Goal: Task Accomplishment & Management: Complete application form

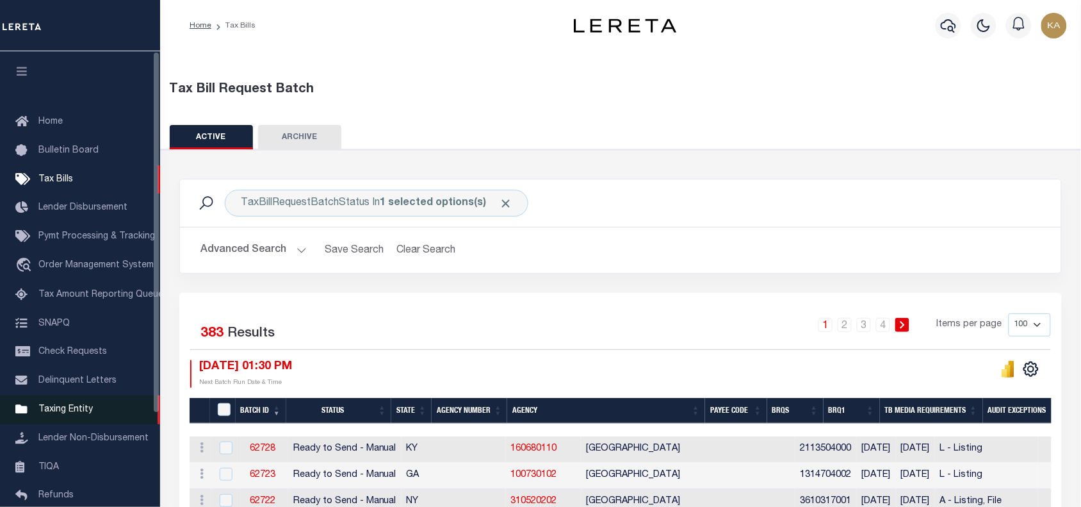
click at [82, 409] on span "Taxing Entity" at bounding box center [65, 409] width 54 height 9
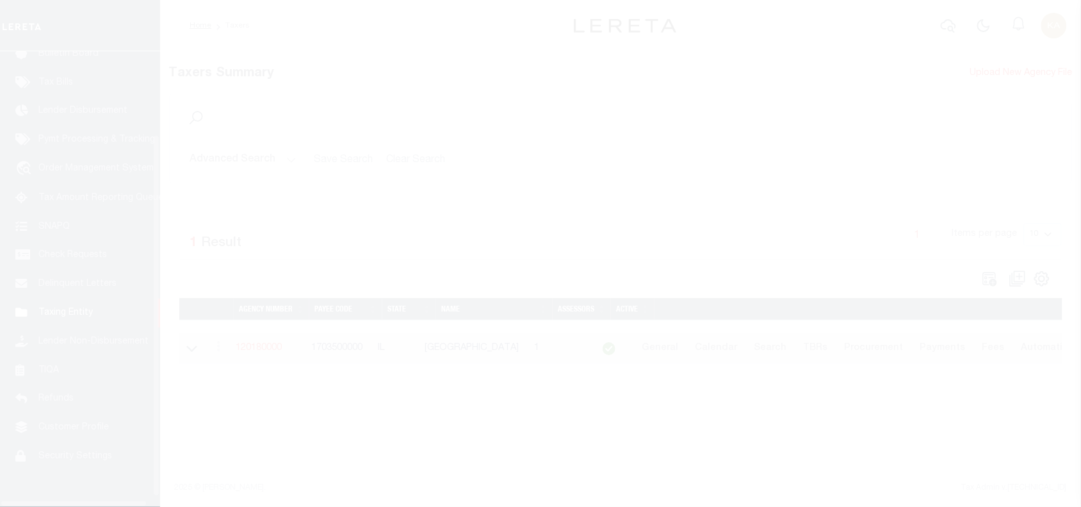
scroll to position [117, 0]
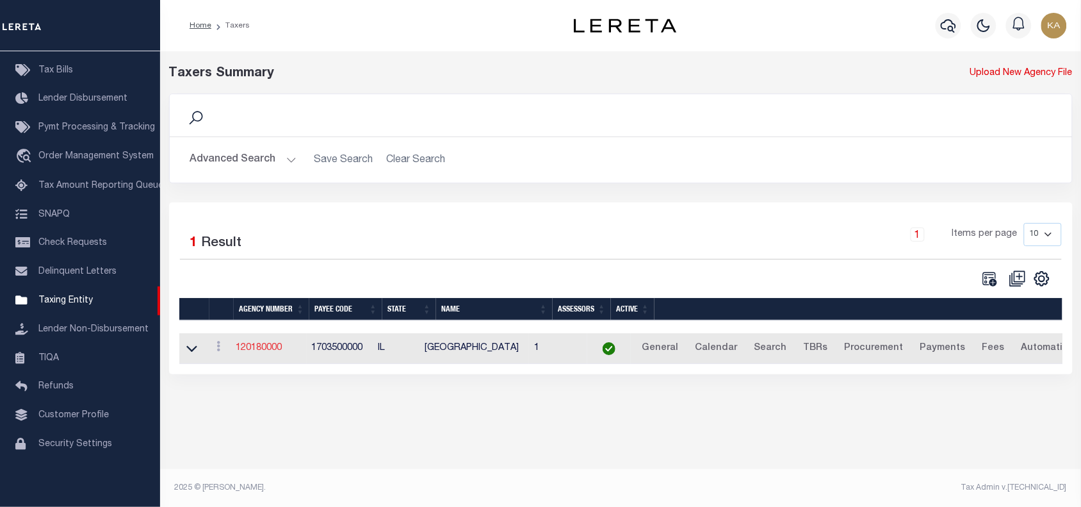
click at [272, 348] on link "120180000" at bounding box center [259, 347] width 46 height 9
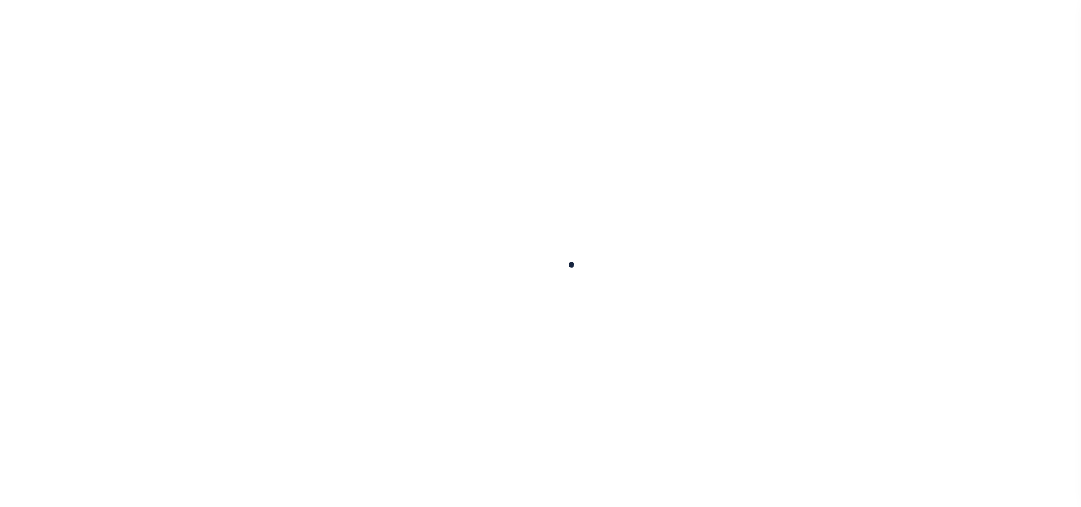
select select
checkbox input "false"
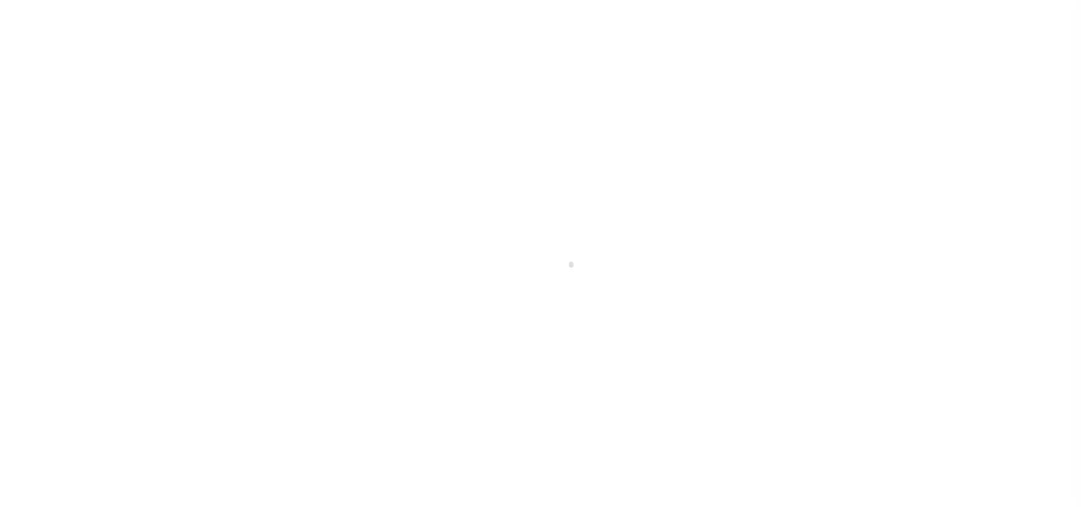
checkbox input "false"
type input "1703500000"
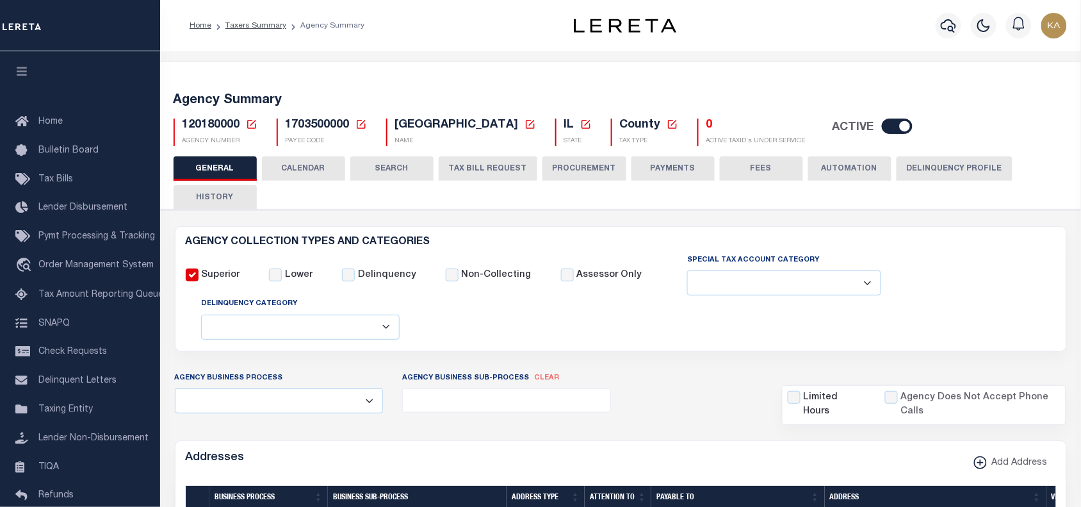
click at [535, 173] on div "GENERAL CALENDAR SEARCH TAX BILL REQUEST PROCUREMENT PAYMENTS" at bounding box center [621, 182] width 895 height 53
click at [510, 171] on button "TAX BILL REQUEST" at bounding box center [488, 168] width 99 height 24
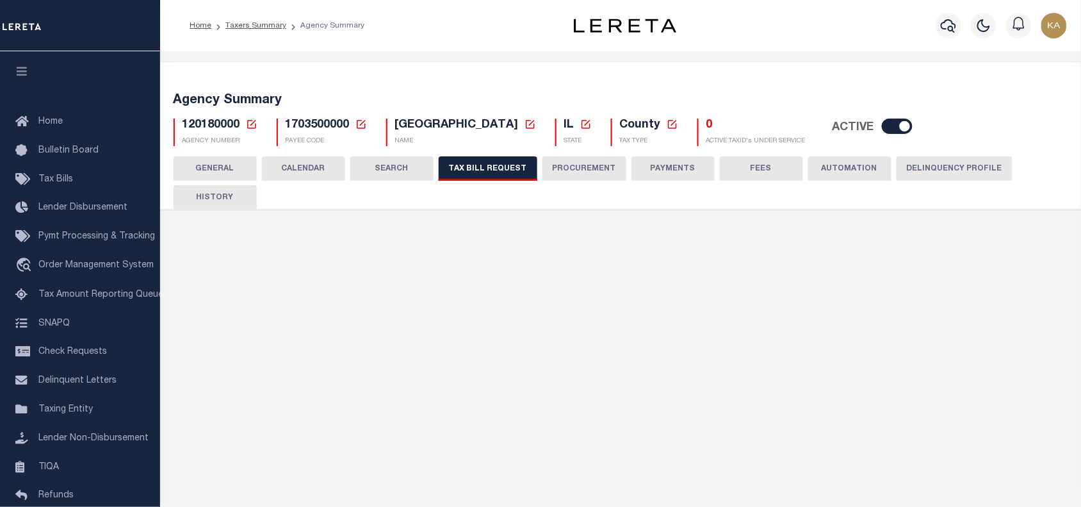
select select "29"
checkbox input "false"
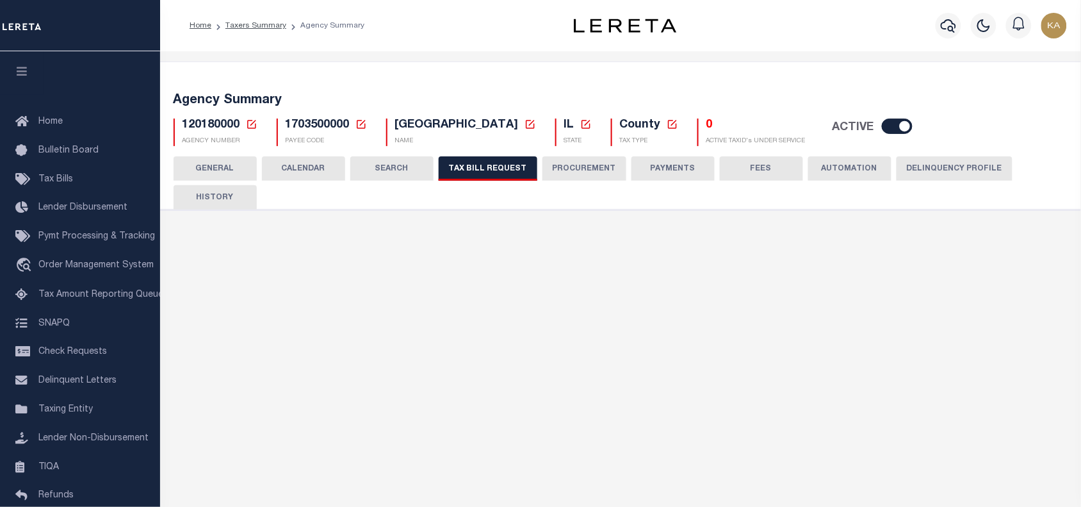
select select "22"
select select "false"
select select
select select "1"
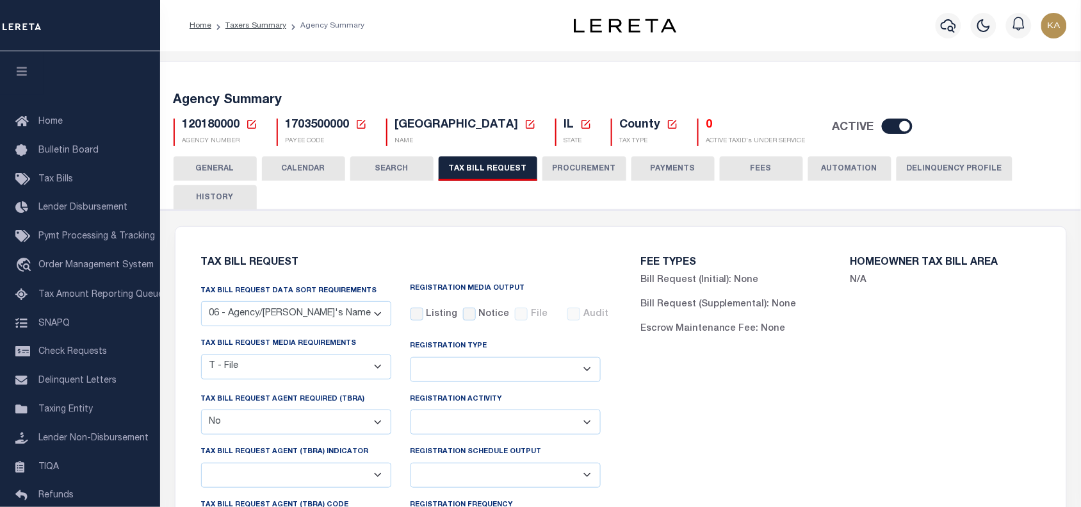
scroll to position [320, 0]
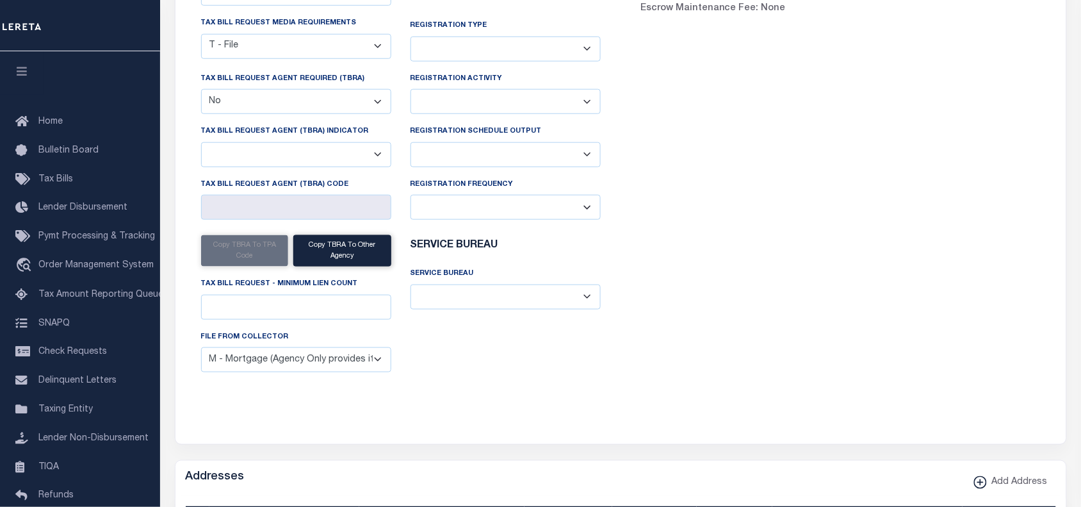
click at [317, 61] on div "Tax bill request media requirements A - Listing, File B - Blank Disk E - Notice…" at bounding box center [295, 43] width 209 height 55
click at [312, 101] on select "Yes No" at bounding box center [296, 101] width 190 height 25
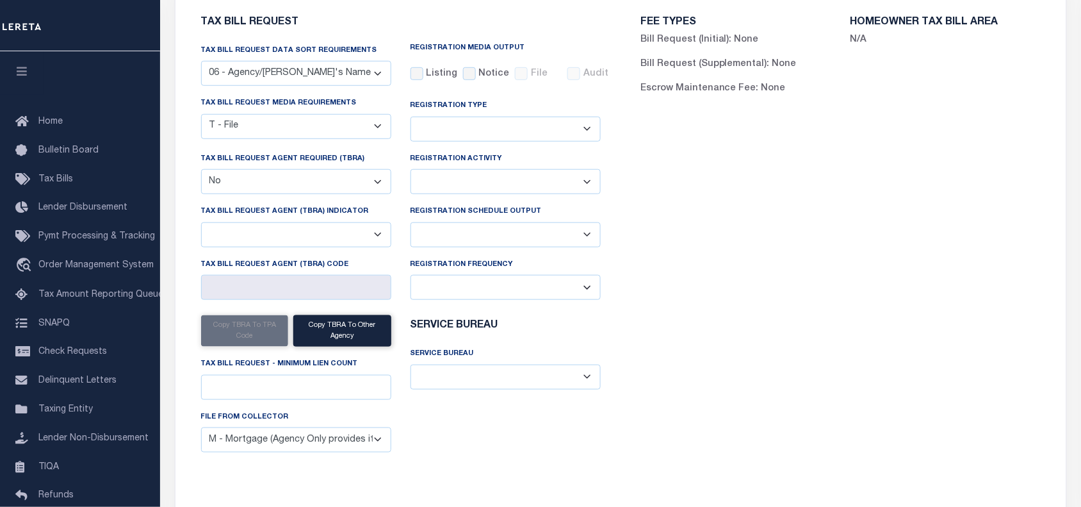
click at [315, 245] on select "A - Agency requires both customer TBRA code and LERETA TBRA code. B - Agency re…" at bounding box center [296, 234] width 190 height 25
click at [314, 245] on select "A - Agency requires both customer TBRA code and LERETA TBRA code. B - Agency re…" at bounding box center [296, 234] width 190 height 25
click at [311, 241] on select "A - Agency requires both customer TBRA code and LERETA TBRA code. B - Agency re…" at bounding box center [296, 234] width 190 height 25
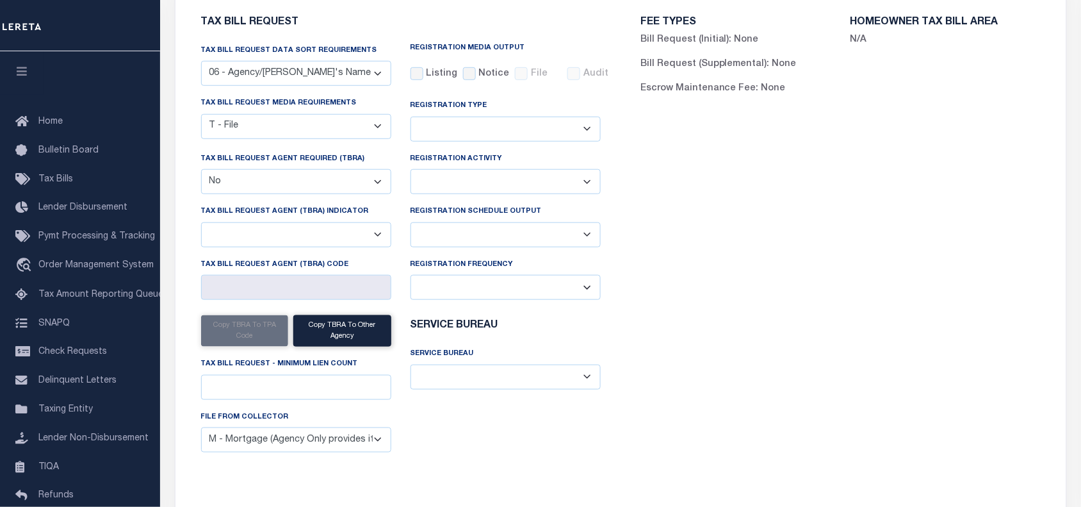
click at [336, 237] on select "A - Agency requires both customer TBRA code and LERETA TBRA code. B - Agency re…" at bounding box center [296, 234] width 190 height 25
click at [296, 245] on select "A - Agency requires both customer TBRA code and LERETA TBRA code. B - Agency re…" at bounding box center [296, 234] width 190 height 25
select select "15"
click at [201, 225] on select "A - Agency requires both customer TBRA code and LERETA TBRA code. B - Agency re…" at bounding box center [296, 234] width 190 height 25
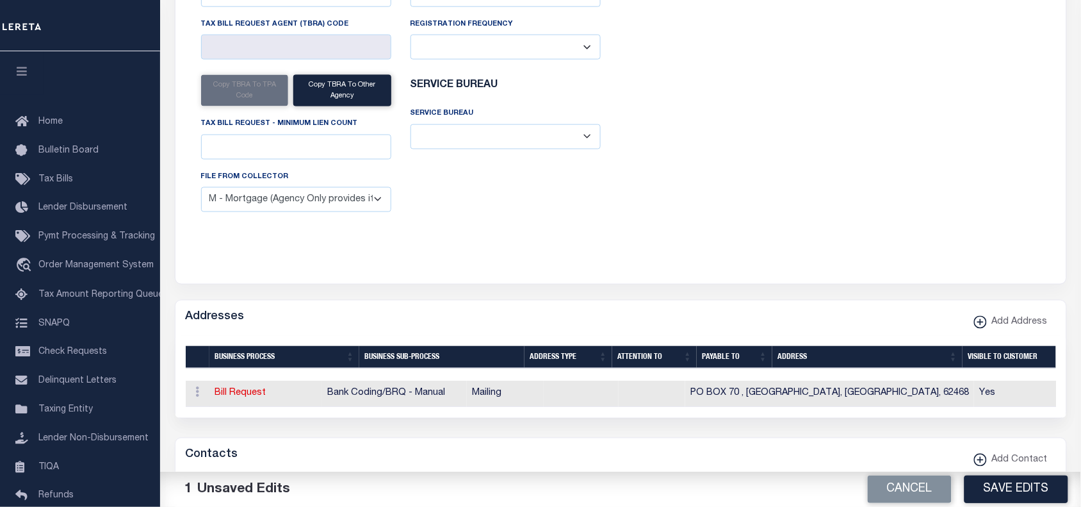
scroll to position [640, 0]
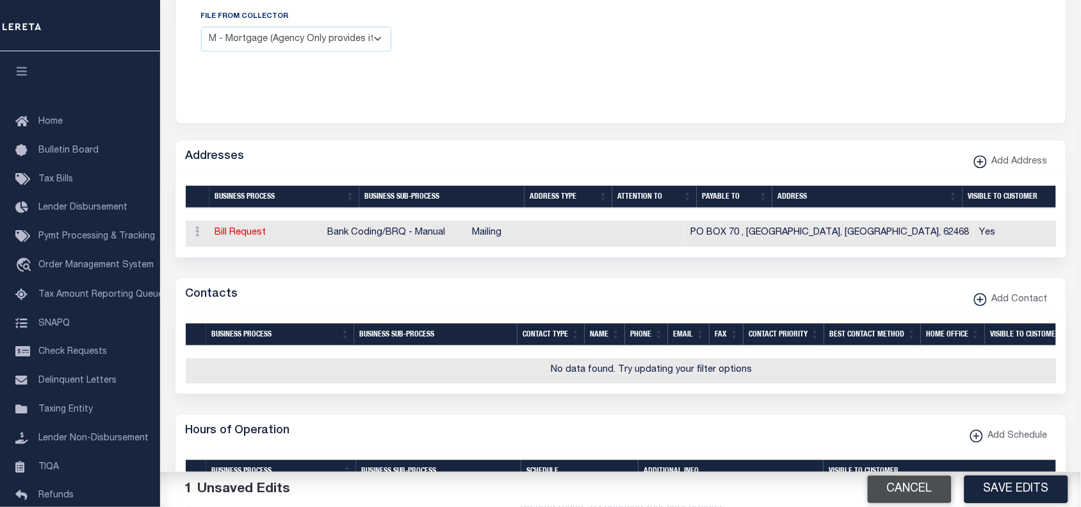
click at [882, 484] on button "Cancel" at bounding box center [910, 489] width 84 height 28
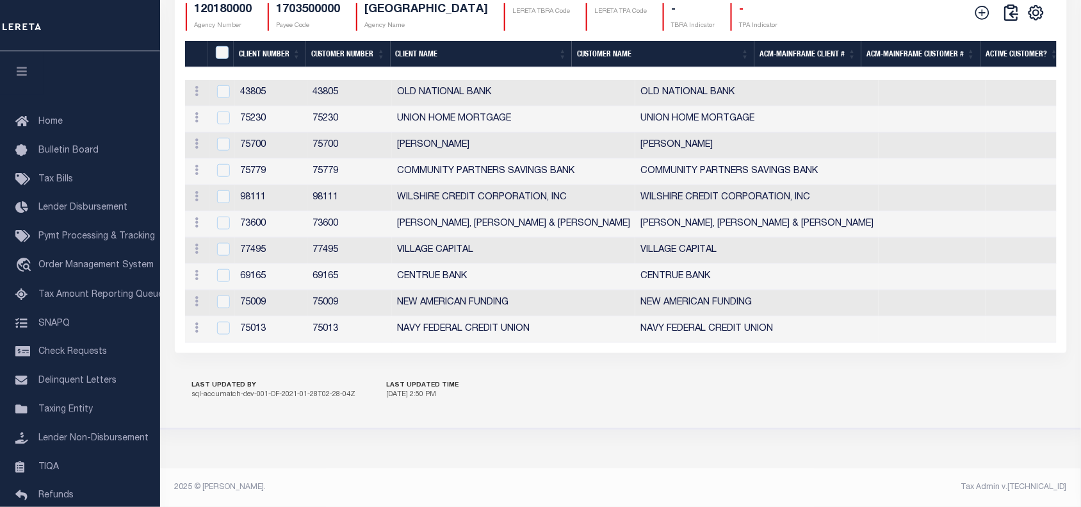
scroll to position [1636, 0]
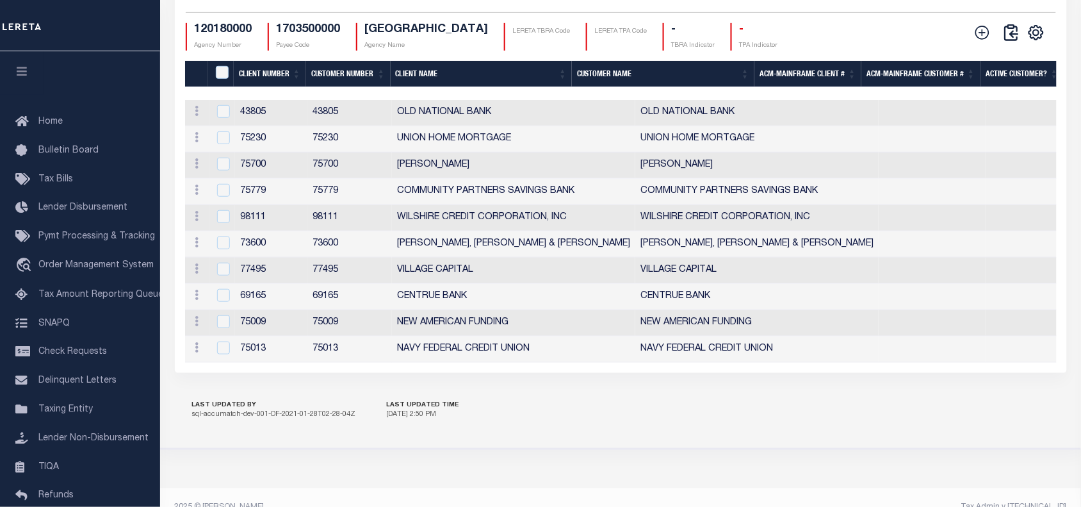
click at [798, 87] on th "ACM-Mainframe Client #" at bounding box center [807, 74] width 107 height 26
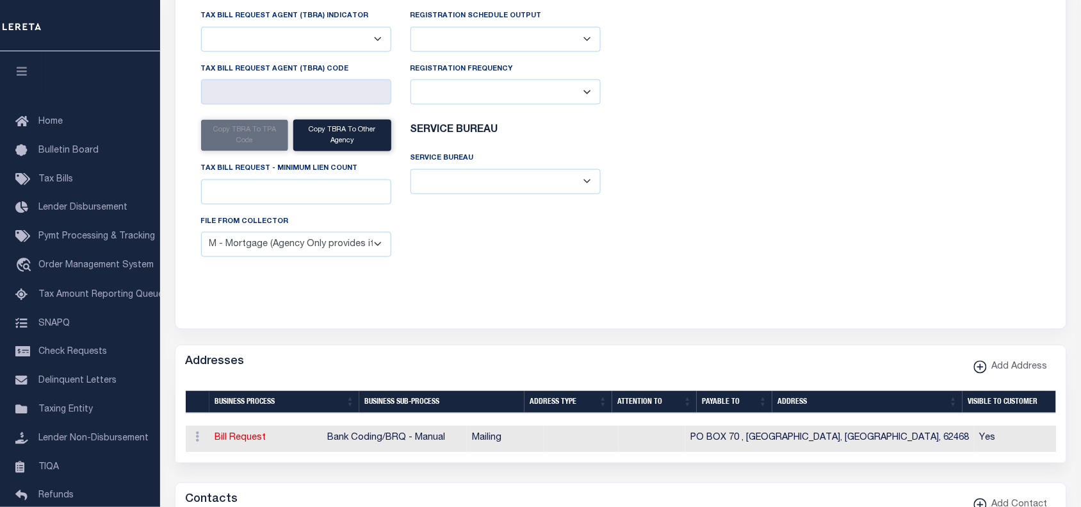
scroll to position [355, 0]
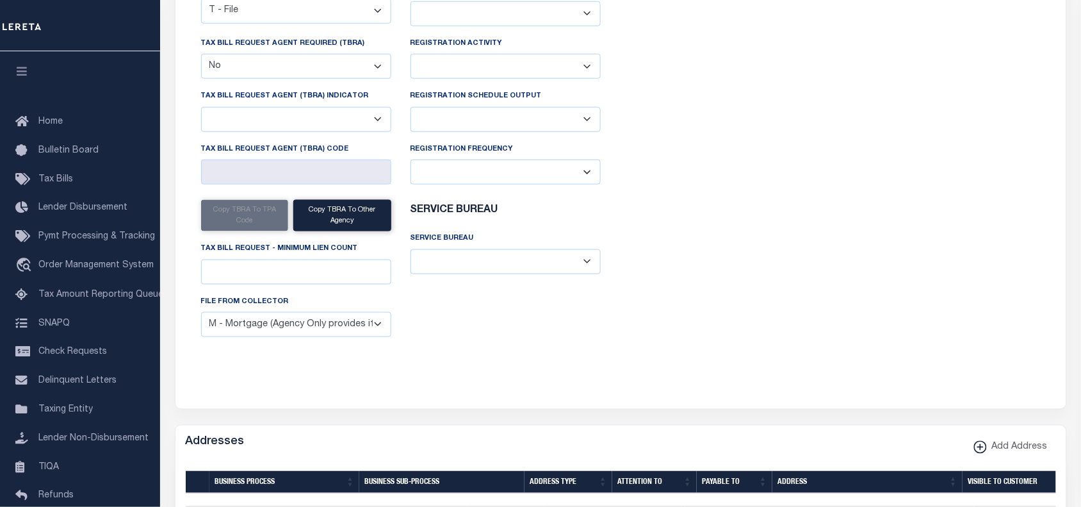
click at [312, 127] on select "A - Agency requires both customer TBRA code and LERETA TBRA code. B - Agency re…" at bounding box center [296, 119] width 190 height 25
select select "9"
click at [201, 110] on select "A - Agency requires both customer TBRA code and LERETA TBRA code. B - Agency re…" at bounding box center [296, 119] width 190 height 25
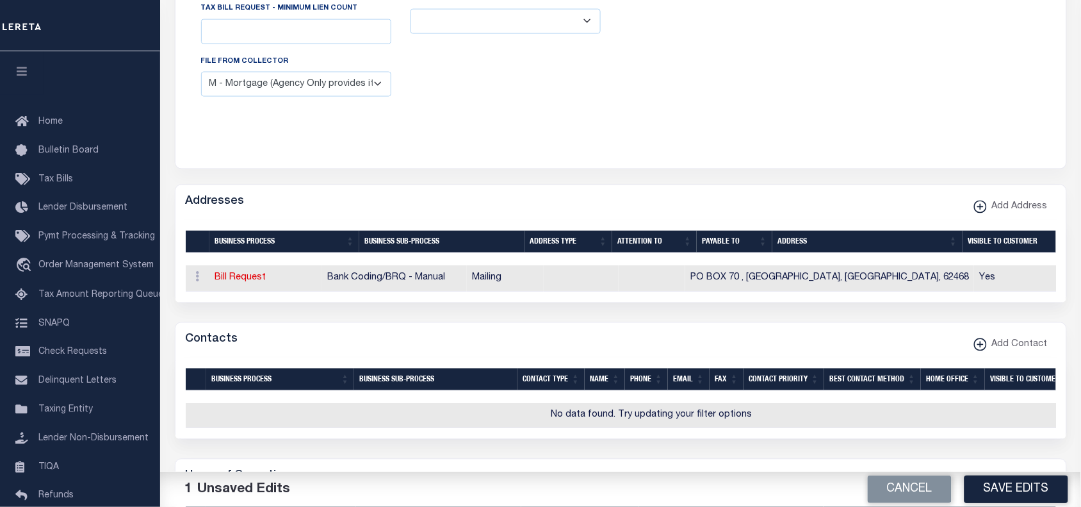
scroll to position [275, 0]
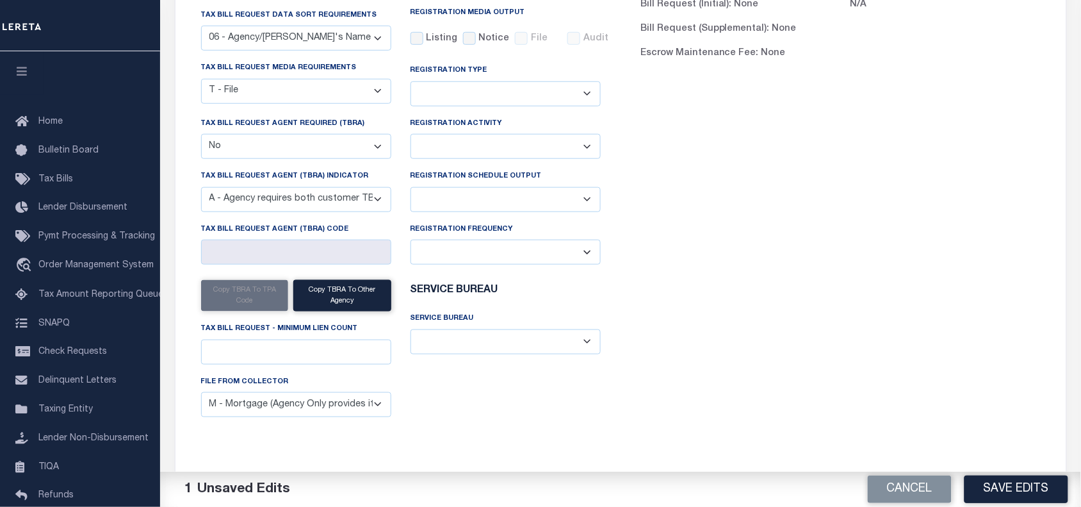
click at [269, 196] on select "A - Agency requires both customer TBRA code and LERETA TBRA code. B - Agency re…" at bounding box center [296, 199] width 190 height 25
click at [53, 122] on span "Home" at bounding box center [50, 121] width 24 height 9
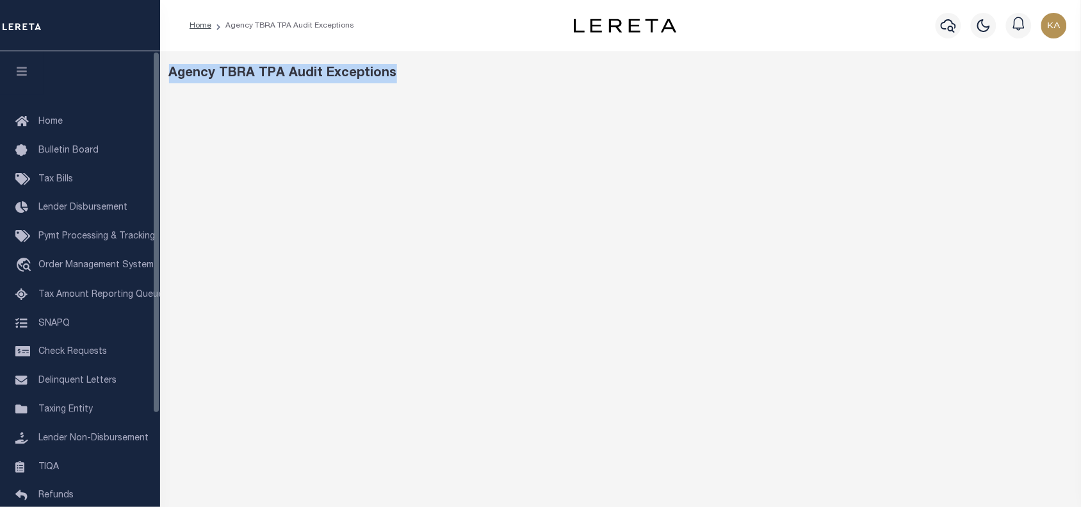
drag, startPoint x: 368, startPoint y: 62, endPoint x: 151, endPoint y: 55, distance: 217.2
click at [151, 55] on div "Home Agency TBRA TPA Audit Exceptions Profile Sign out" at bounding box center [540, 306] width 1081 height 612
copy div "Agency TBRA TPA Audit Exceptions"
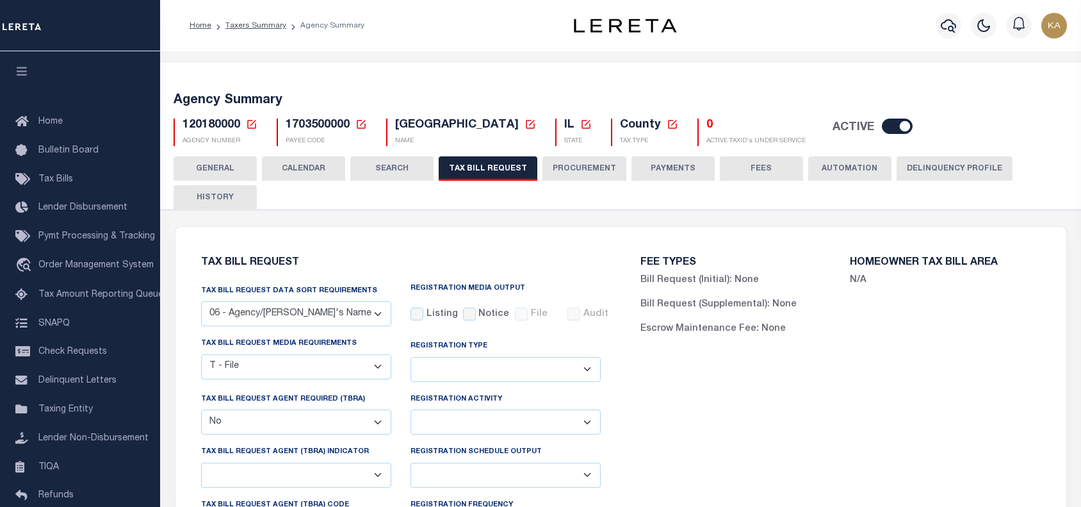
select select "29"
select select "22"
select select "false"
select select
select select "1"
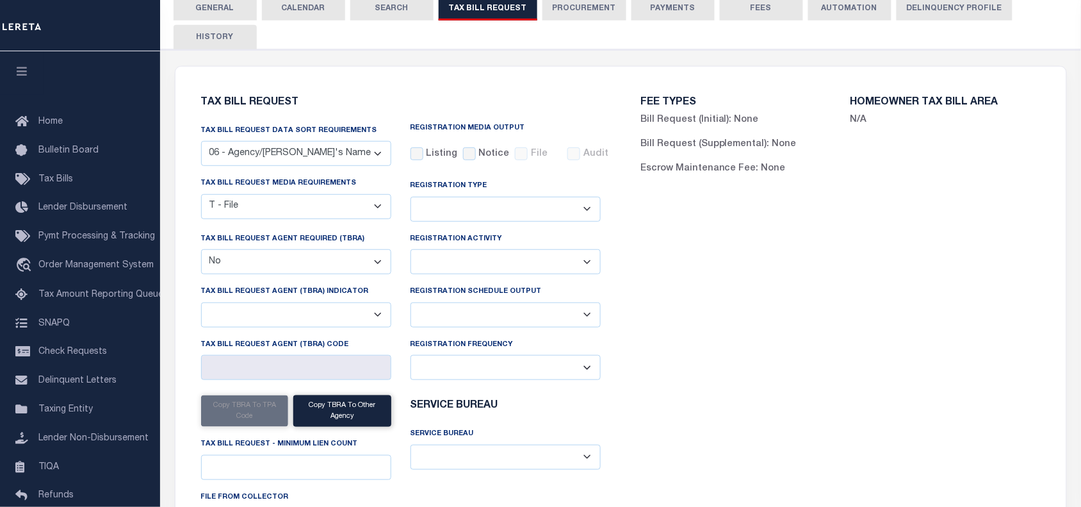
scroll to position [240, 0]
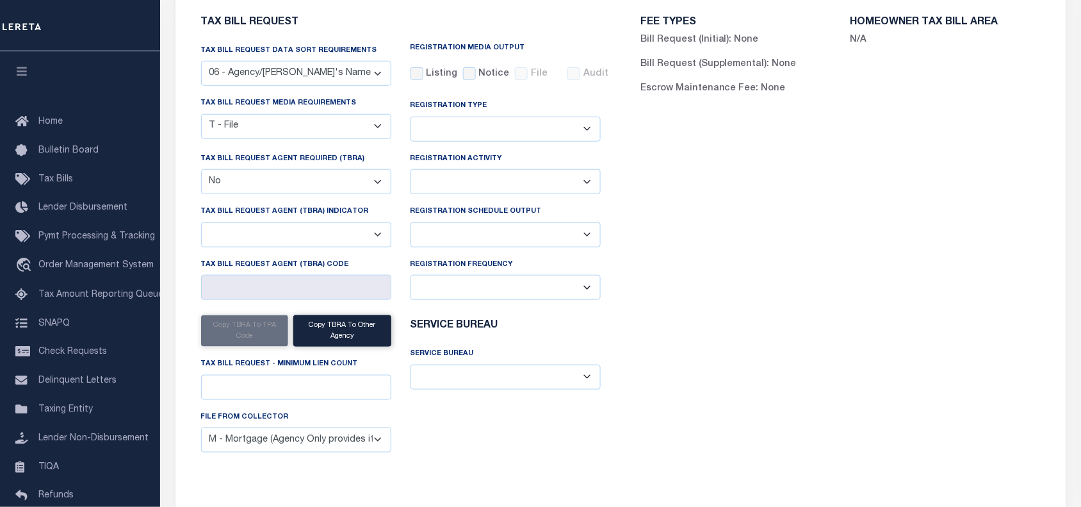
click at [331, 222] on div "Tax Bill Request Agent (TBRA) Indicator A - Agency requires both customer TBRA …" at bounding box center [296, 225] width 190 height 42
click at [330, 236] on select "A - Agency requires both customer TBRA code and LERETA TBRA code. B - Agency re…" at bounding box center [296, 234] width 190 height 25
click at [201, 225] on select "A - Agency requires both customer TBRA code and LERETA TBRA code. B - Agency re…" at bounding box center [296, 234] width 190 height 25
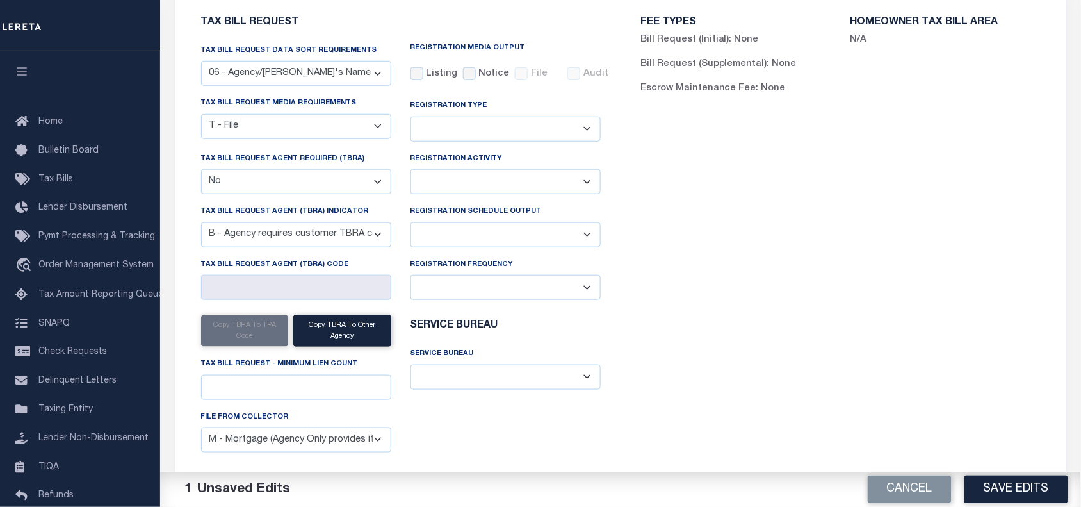
click at [308, 235] on select "A - Agency requires both customer TBRA code and LERETA TBRA code. B - Agency re…" at bounding box center [296, 234] width 190 height 25
click at [334, 231] on select "A - Agency requires both customer TBRA code and LERETA TBRA code. B - Agency re…" at bounding box center [296, 234] width 190 height 25
click at [315, 234] on select "A - Agency requires both customer TBRA code and LERETA TBRA code. B - Agency re…" at bounding box center [296, 234] width 190 height 25
click at [320, 247] on select "A - Agency requires both customer TBRA code and LERETA TBRA code. B - Agency re…" at bounding box center [296, 234] width 190 height 25
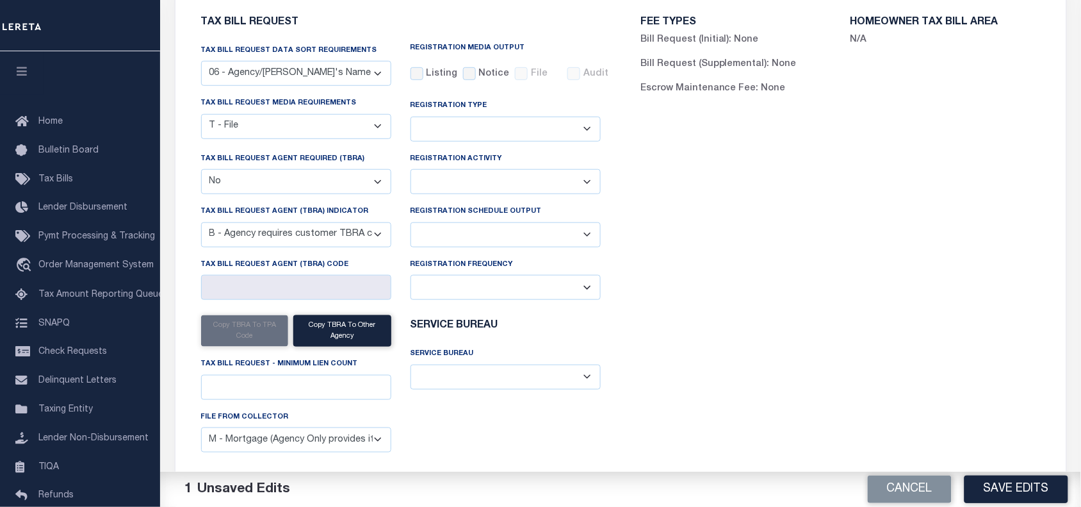
click at [325, 235] on select "A - Agency requires both customer TBRA code and LERETA TBRA code. B - Agency re…" at bounding box center [296, 234] width 190 height 25
click at [348, 231] on select "A - Agency requires both customer TBRA code and LERETA TBRA code. B - Agency re…" at bounding box center [296, 234] width 190 height 25
click at [315, 228] on select "A - Agency requires both customer TBRA code and LERETA TBRA code. B - Agency re…" at bounding box center [296, 234] width 190 height 25
click at [291, 244] on select "A - Agency requires both customer TBRA code and LERETA TBRA code. B - Agency re…" at bounding box center [296, 234] width 190 height 25
click at [287, 241] on select "A - Agency requires both customer TBRA code and LERETA TBRA code. B - Agency re…" at bounding box center [296, 234] width 190 height 25
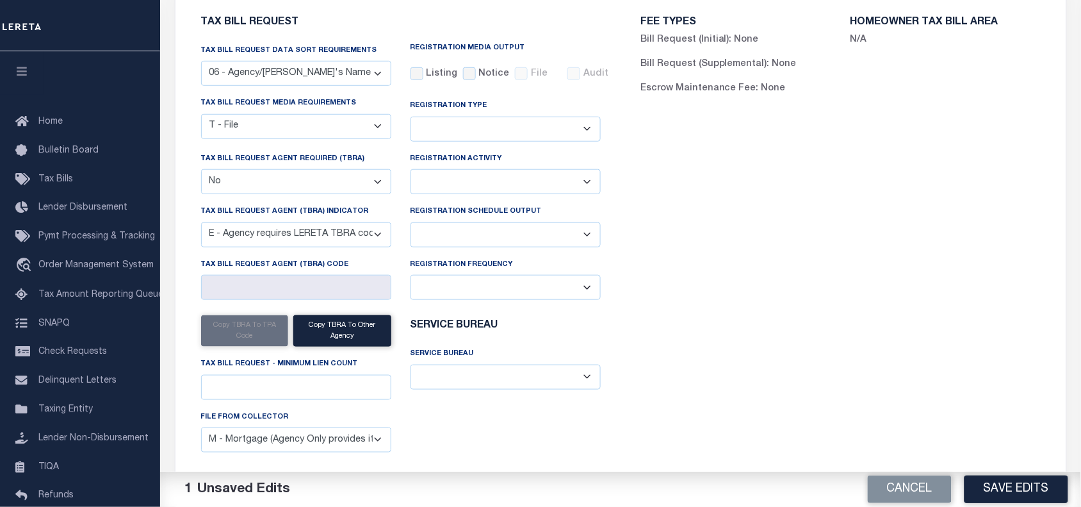
click at [201, 225] on select "A - Agency requires both customer TBRA code and LERETA TBRA code. B - Agency re…" at bounding box center [296, 234] width 190 height 25
click at [309, 238] on select "A - Agency requires both customer TBRA code and LERETA TBRA code. B - Agency re…" at bounding box center [296, 234] width 190 height 25
click at [311, 231] on select "A - Agency requires both customer TBRA code and LERETA TBRA code. B - Agency re…" at bounding box center [296, 234] width 190 height 25
click at [201, 225] on select "A - Agency requires both customer TBRA code and LERETA TBRA code. B - Agency re…" at bounding box center [296, 234] width 190 height 25
click at [338, 238] on select "A - Agency requires both customer TBRA code and LERETA TBRA code. B - Agency re…" at bounding box center [296, 234] width 190 height 25
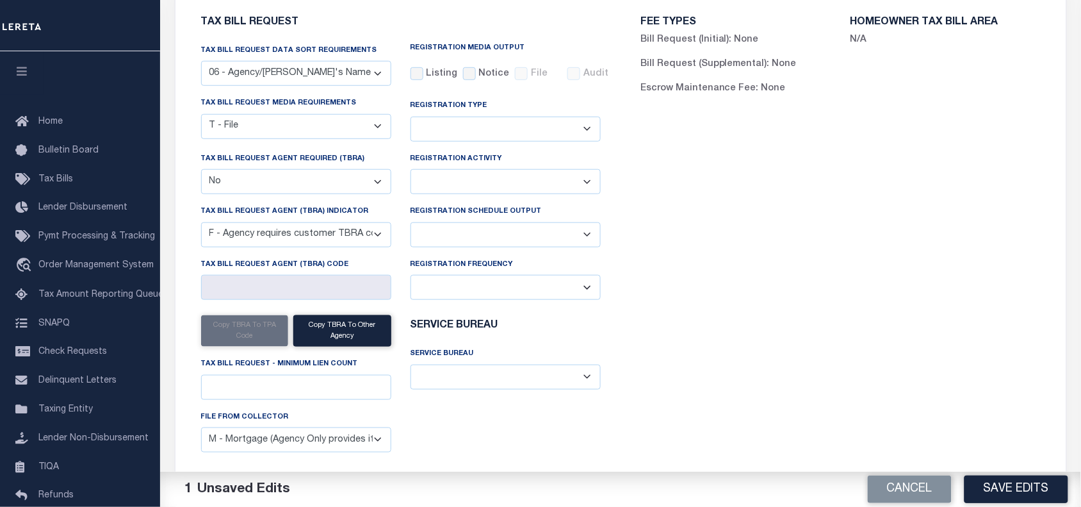
click at [312, 236] on select "A - Agency requires both customer TBRA code and LERETA TBRA code. B - Agency re…" at bounding box center [296, 234] width 190 height 25
select select "9"
click at [201, 225] on select "A - Agency requires both customer TBRA code and LERETA TBRA code. B - Agency re…" at bounding box center [296, 234] width 190 height 25
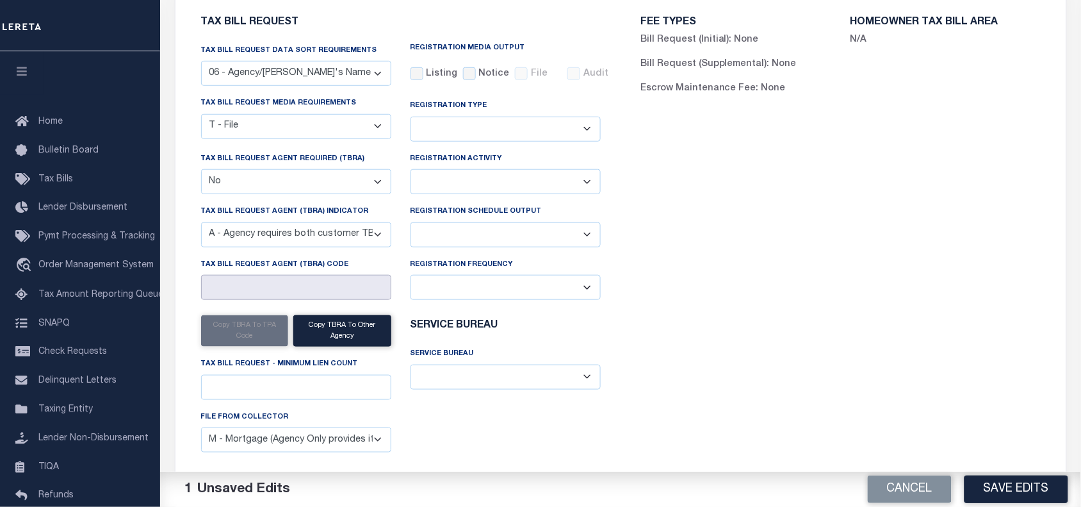
click at [280, 292] on input "Tax Bill Request Agent (TBRA) Code" at bounding box center [296, 287] width 190 height 25
click at [292, 245] on select "A - Agency requires both customer TBRA code and LERETA TBRA code. B - Agency re…" at bounding box center [296, 234] width 190 height 25
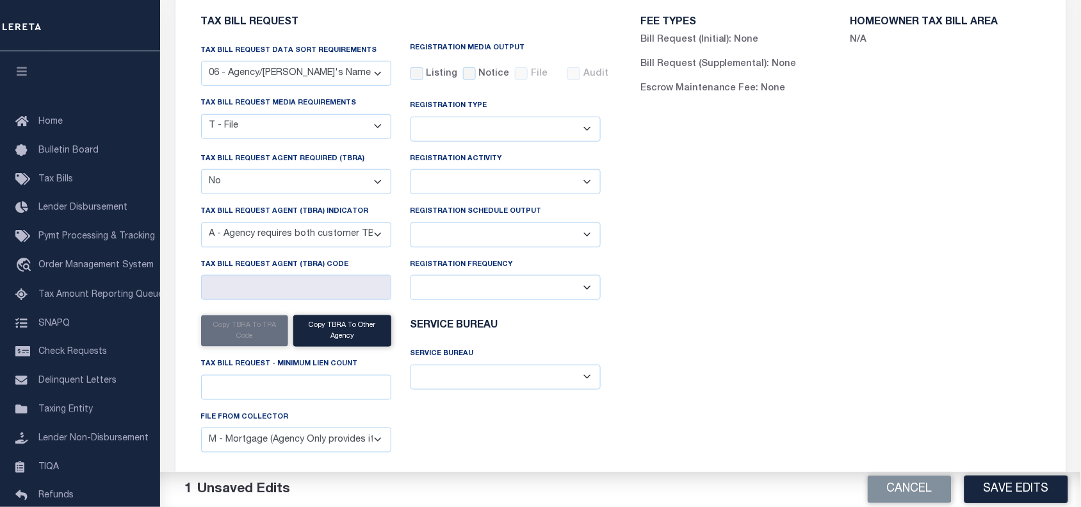
click at [304, 181] on select "Yes No" at bounding box center [296, 181] width 190 height 25
select select "true"
click at [201, 171] on select "Yes No" at bounding box center [296, 181] width 190 height 25
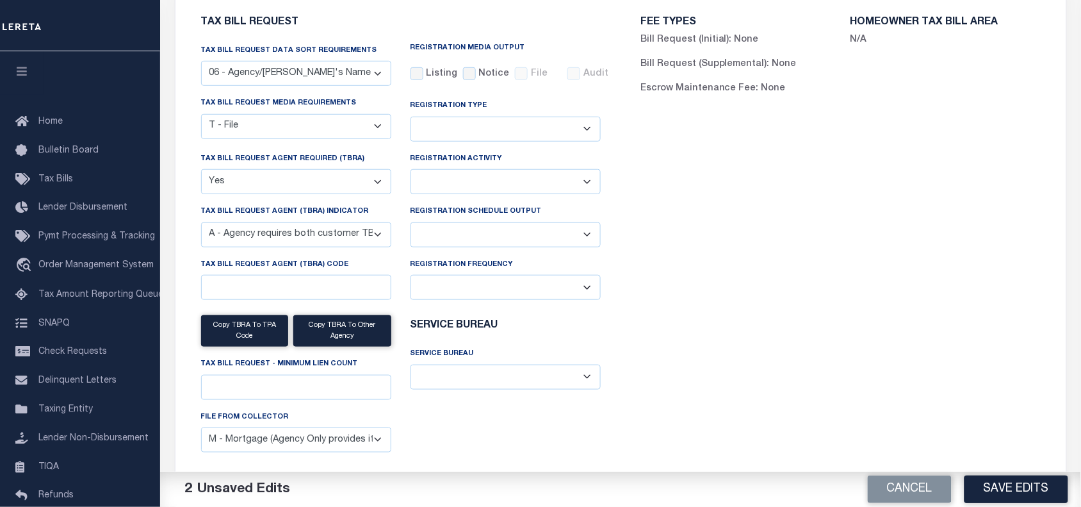
click at [268, 247] on select "A - Agency requires both customer TBRA code and LERETA TBRA code. B - Agency re…" at bounding box center [296, 234] width 190 height 25
select select "14"
click at [201, 225] on select "A - Agency requires both customer TBRA code and LERETA TBRA code. B - Agency re…" at bounding box center [296, 234] width 190 height 25
click at [290, 244] on select "A - Agency requires both customer TBRA code and LERETA TBRA code. B - Agency re…" at bounding box center [296, 234] width 190 height 25
click at [273, 232] on select "A - Agency requires both customer TBRA code and LERETA TBRA code. B - Agency re…" at bounding box center [296, 234] width 190 height 25
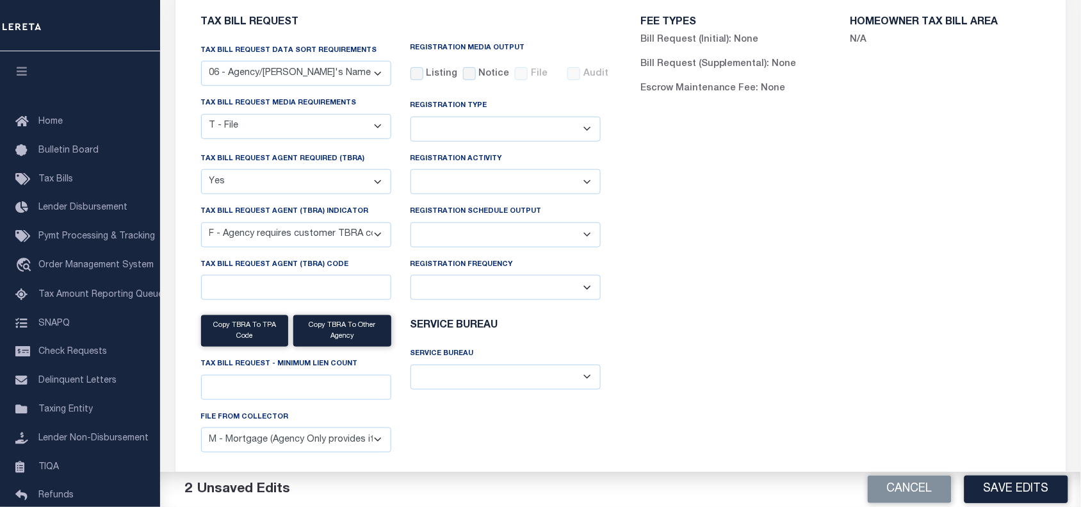
click at [301, 232] on select "A - Agency requires both customer TBRA code and LERETA TBRA code. B - Agency re…" at bounding box center [296, 234] width 190 height 25
click at [770, 161] on div "FEE TYPES Bill Request (Initial): None Bill Request (Supplemental): None Escrow…" at bounding box center [841, 247] width 440 height 491
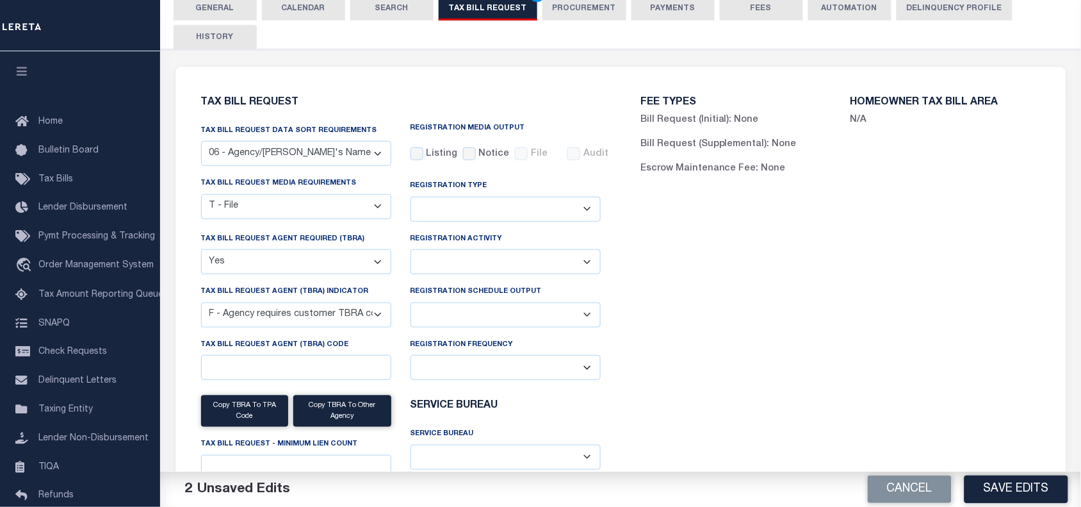
scroll to position [80, 0]
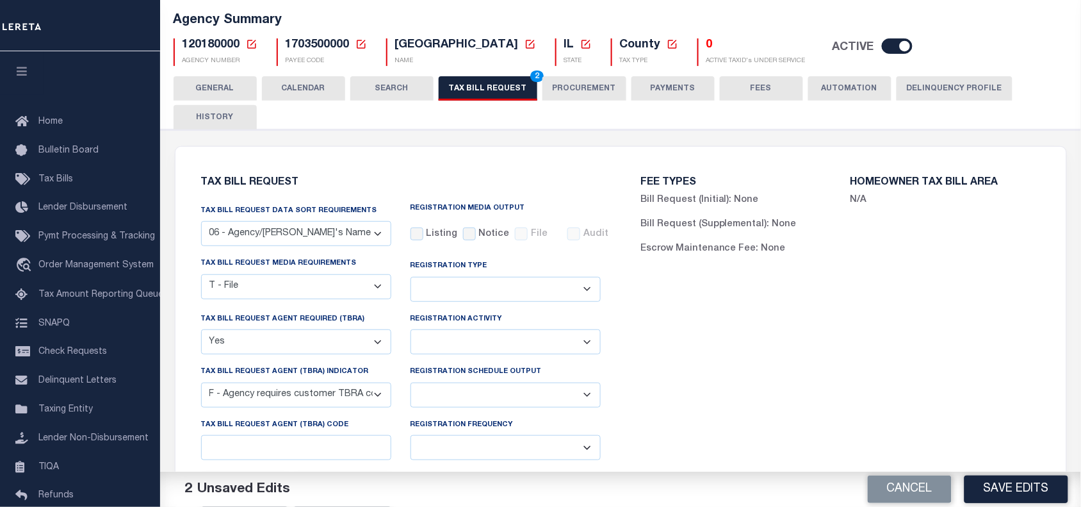
click at [574, 80] on button "PROCUREMENT" at bounding box center [584, 88] width 84 height 24
click at [658, 83] on button "PAYMENTS" at bounding box center [672, 88] width 83 height 24
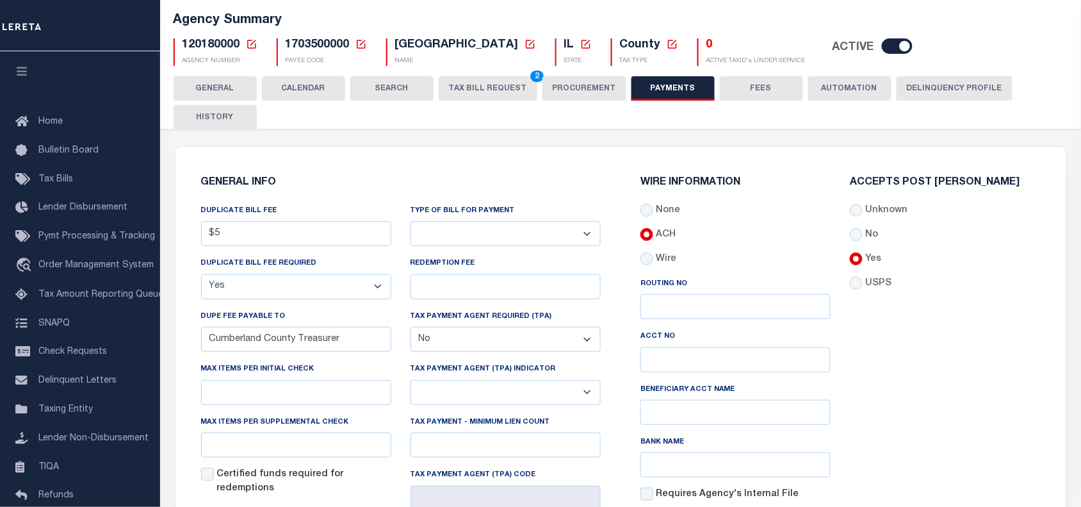
click at [462, 392] on select "A - Agency requires both customer TPA code and LERETA TPA code. B - Agency requ…" at bounding box center [506, 392] width 190 height 25
click at [462, 391] on select "A - Agency requires both customer TPA code and LERETA TPA code. B - Agency requ…" at bounding box center [506, 392] width 190 height 25
click at [484, 83] on button "TAX BILL REQUEST 2" at bounding box center [488, 88] width 99 height 24
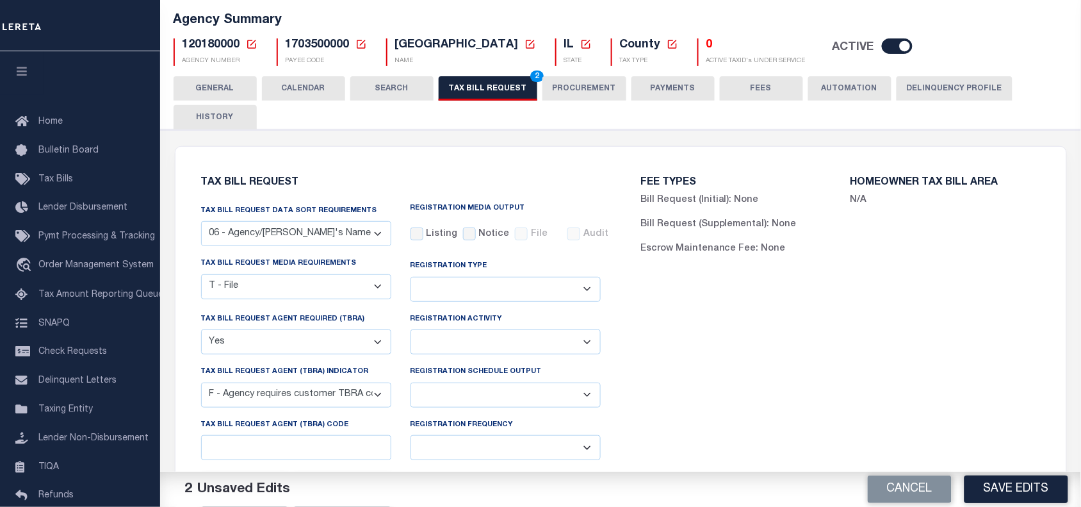
scroll to position [320, 0]
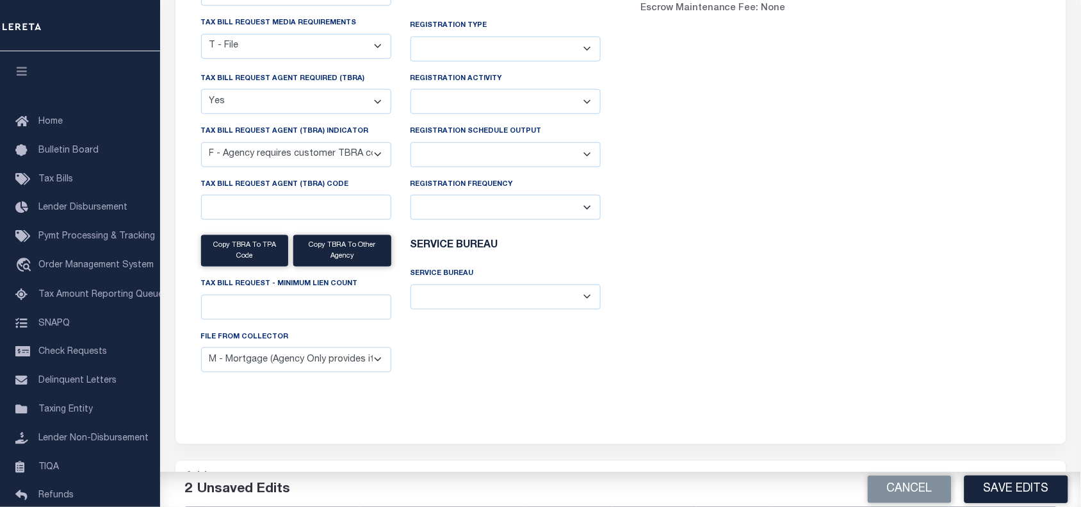
click at [328, 289] on label "Tax Bill Request - Minimum Lien Count" at bounding box center [279, 284] width 157 height 11
click at [328, 295] on input "Tax Bill Request - Minimum Lien Count" at bounding box center [296, 307] width 190 height 25
click at [328, 289] on label "Tax Bill Request - Minimum Lien Count" at bounding box center [279, 284] width 157 height 11
click at [328, 295] on input "Tax Bill Request - Minimum Lien Count" at bounding box center [296, 307] width 190 height 25
click at [328, 289] on label "Tax Bill Request - Minimum Lien Count" at bounding box center [279, 284] width 157 height 11
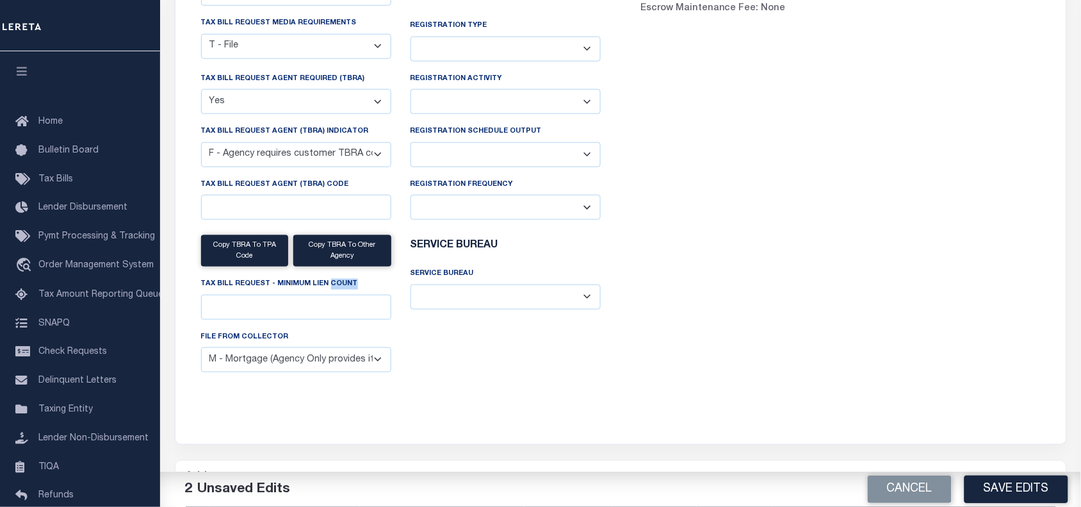
click at [328, 295] on input "Tax Bill Request - Minimum Lien Count" at bounding box center [296, 307] width 190 height 25
click at [328, 289] on label "Tax Bill Request - Minimum Lien Count" at bounding box center [279, 284] width 157 height 11
click at [328, 295] on input "Tax Bill Request - Minimum Lien Count" at bounding box center [296, 307] width 190 height 25
copy label "Tax Bill Request - Minimum Lien Count"
